Goal: Information Seeking & Learning: Learn about a topic

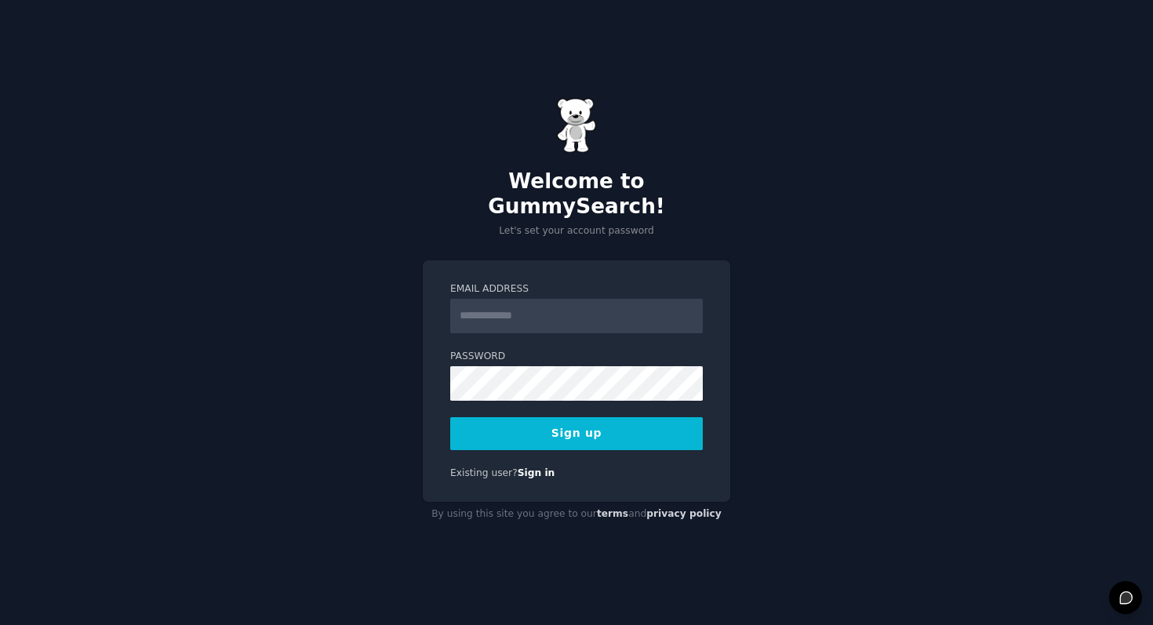
click at [490, 303] on input "Email Address" at bounding box center [576, 316] width 253 height 35
type input "**********"
click at [625, 422] on button "Sign up" at bounding box center [576, 433] width 253 height 33
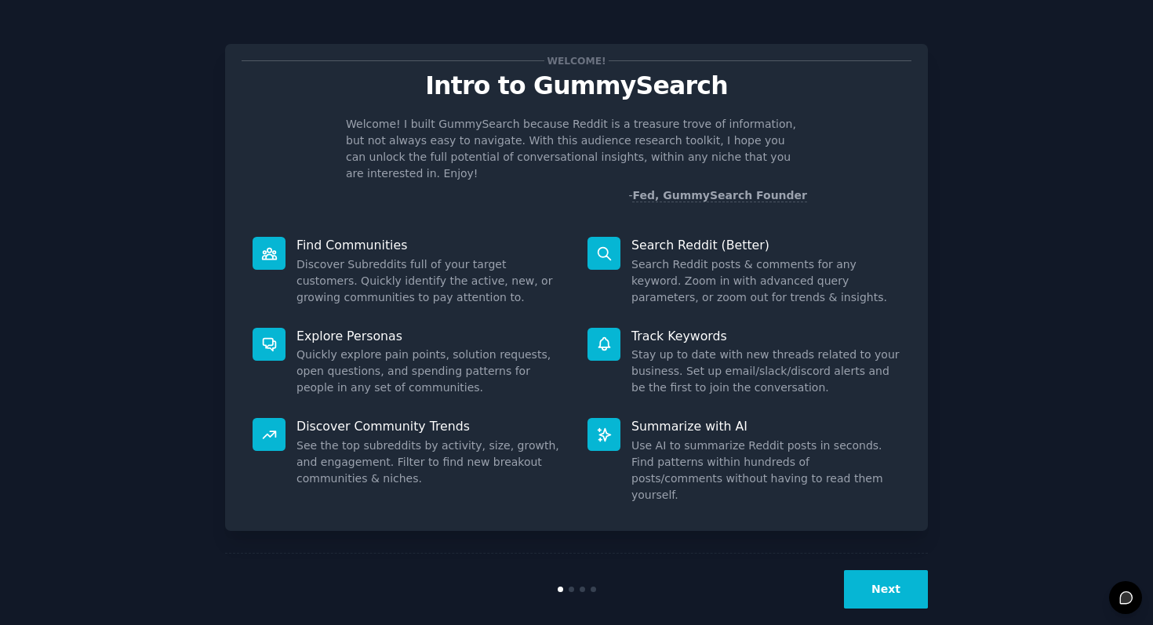
click at [886, 573] on button "Next" at bounding box center [886, 589] width 84 height 38
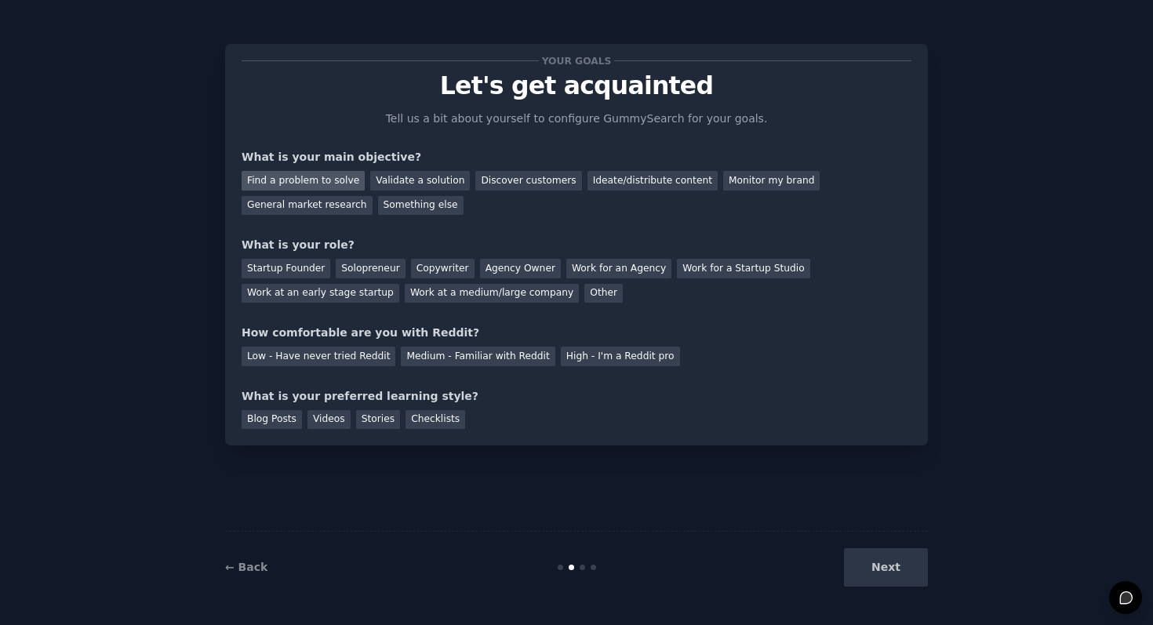
click at [333, 184] on div "Find a problem to solve" at bounding box center [303, 181] width 123 height 20
click at [333, 205] on div "General market research" at bounding box center [307, 206] width 131 height 20
click at [388, 272] on div "Solopreneur" at bounding box center [370, 269] width 69 height 20
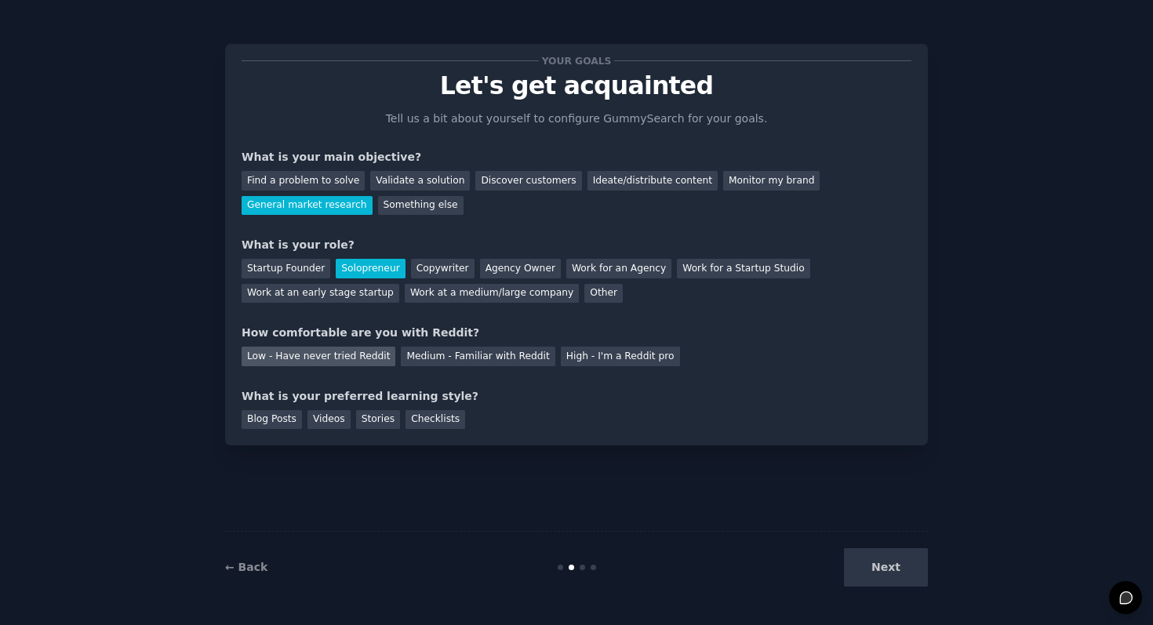
click at [370, 352] on div "Low - Have never tried Reddit" at bounding box center [319, 357] width 154 height 20
click at [442, 420] on div "Checklists" at bounding box center [436, 420] width 60 height 20
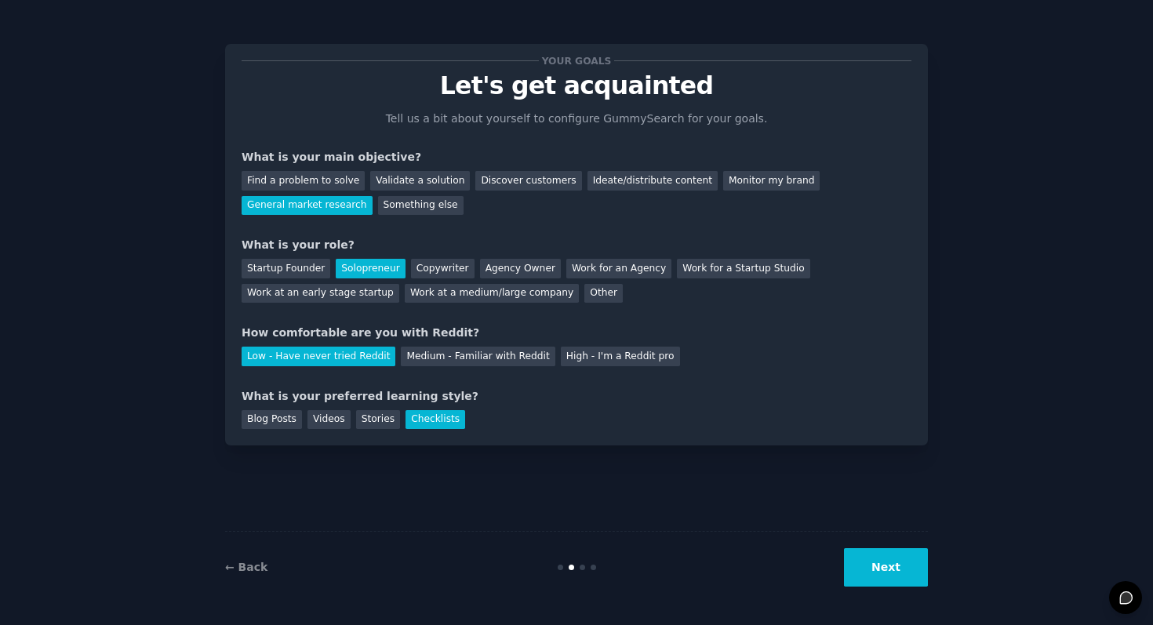
click at [912, 570] on button "Next" at bounding box center [886, 567] width 84 height 38
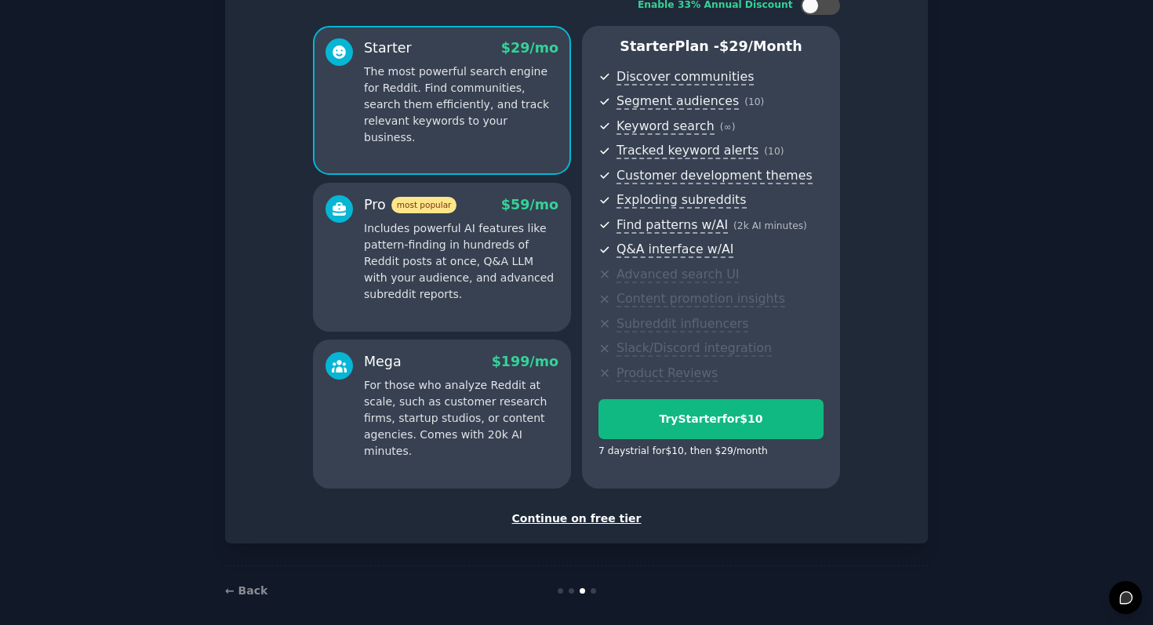
scroll to position [127, 0]
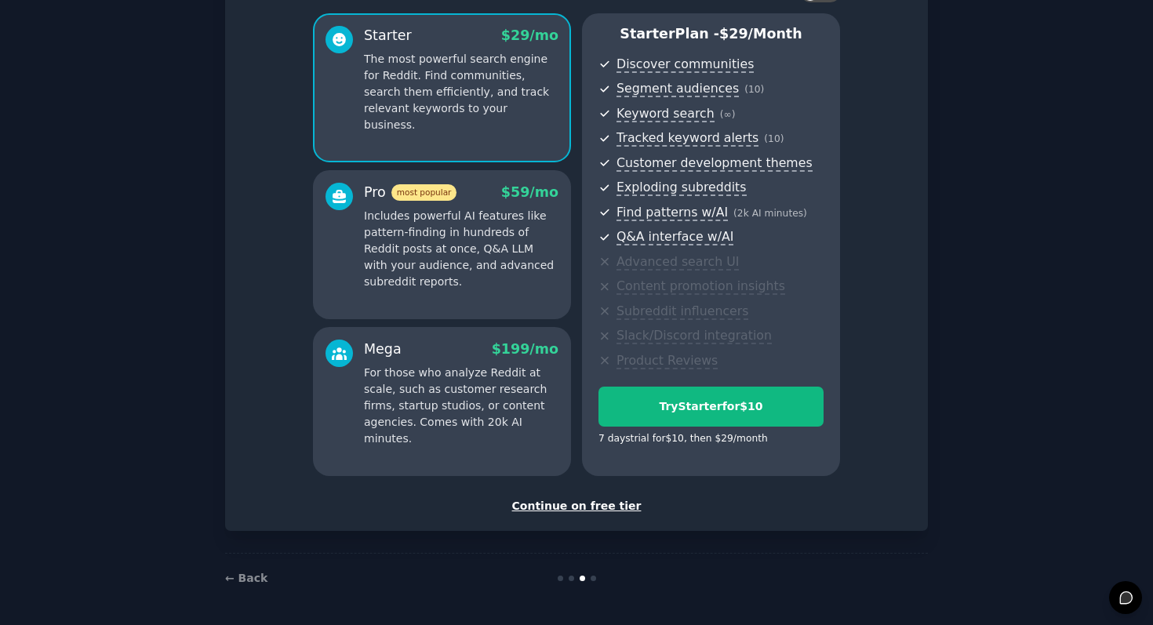
click at [602, 501] on div "Continue on free tier" at bounding box center [577, 506] width 670 height 16
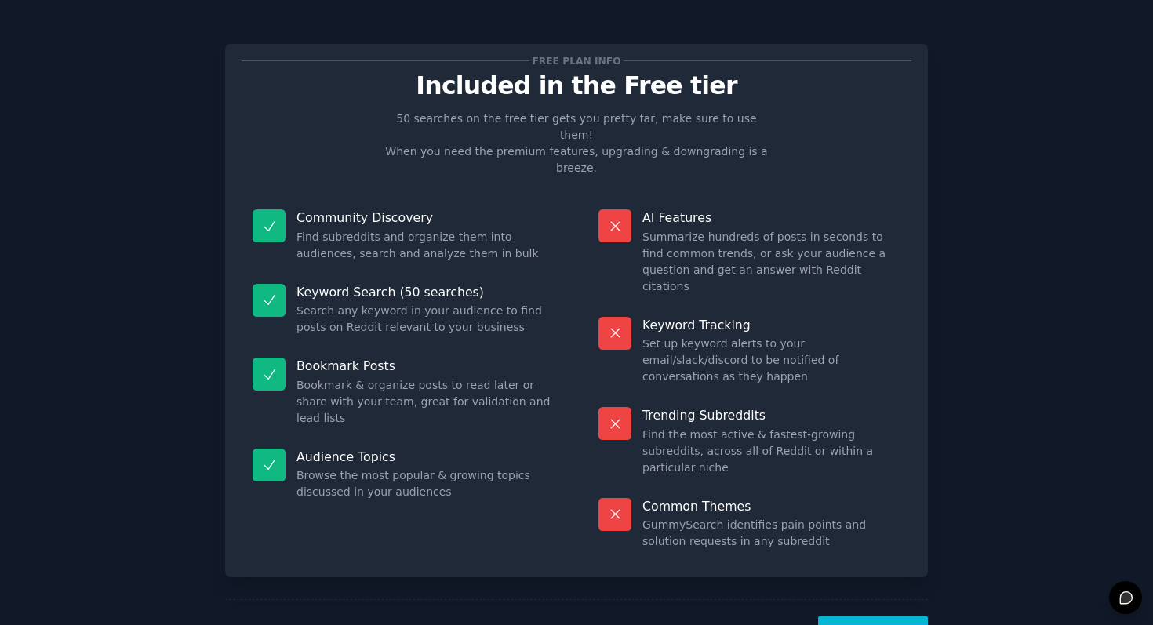
click at [879, 617] on button "Let's Go!" at bounding box center [873, 636] width 110 height 38
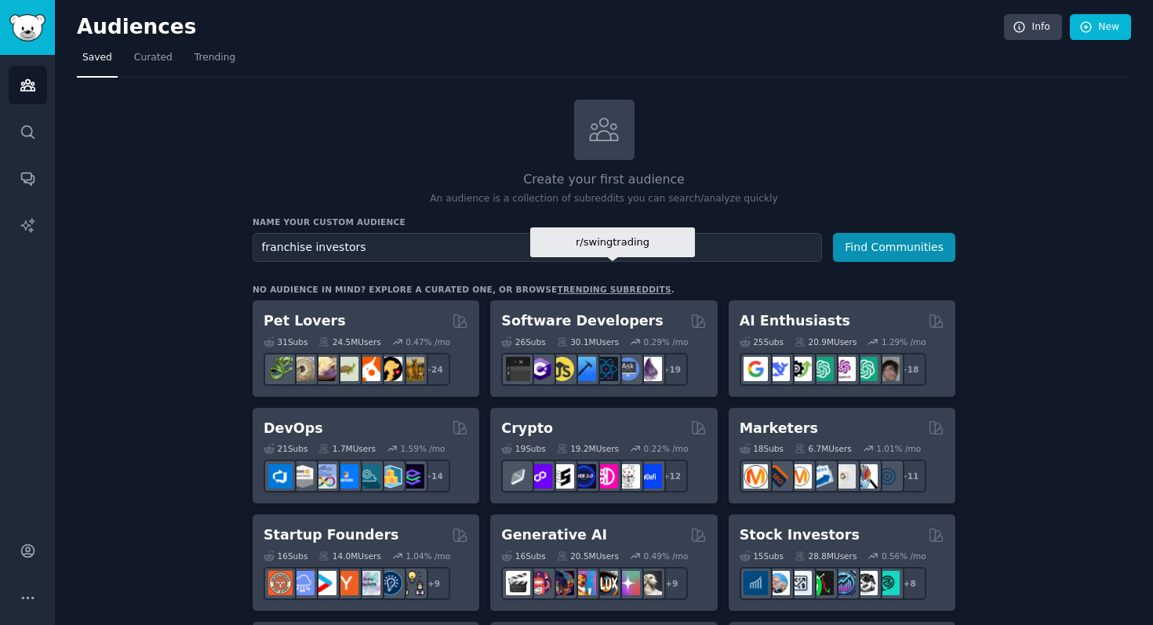
type input "franchise investors"
click at [833, 233] on button "Find Communities" at bounding box center [894, 247] width 122 height 29
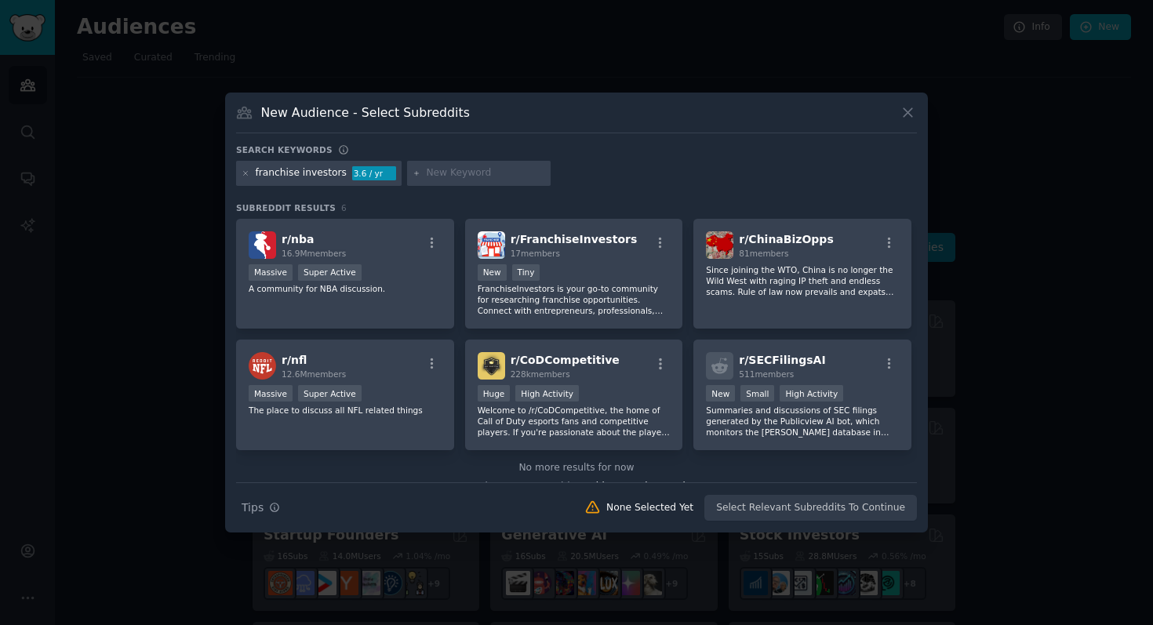
click at [907, 112] on icon at bounding box center [908, 113] width 9 height 9
